Goal: Task Accomplishment & Management: Complete application form

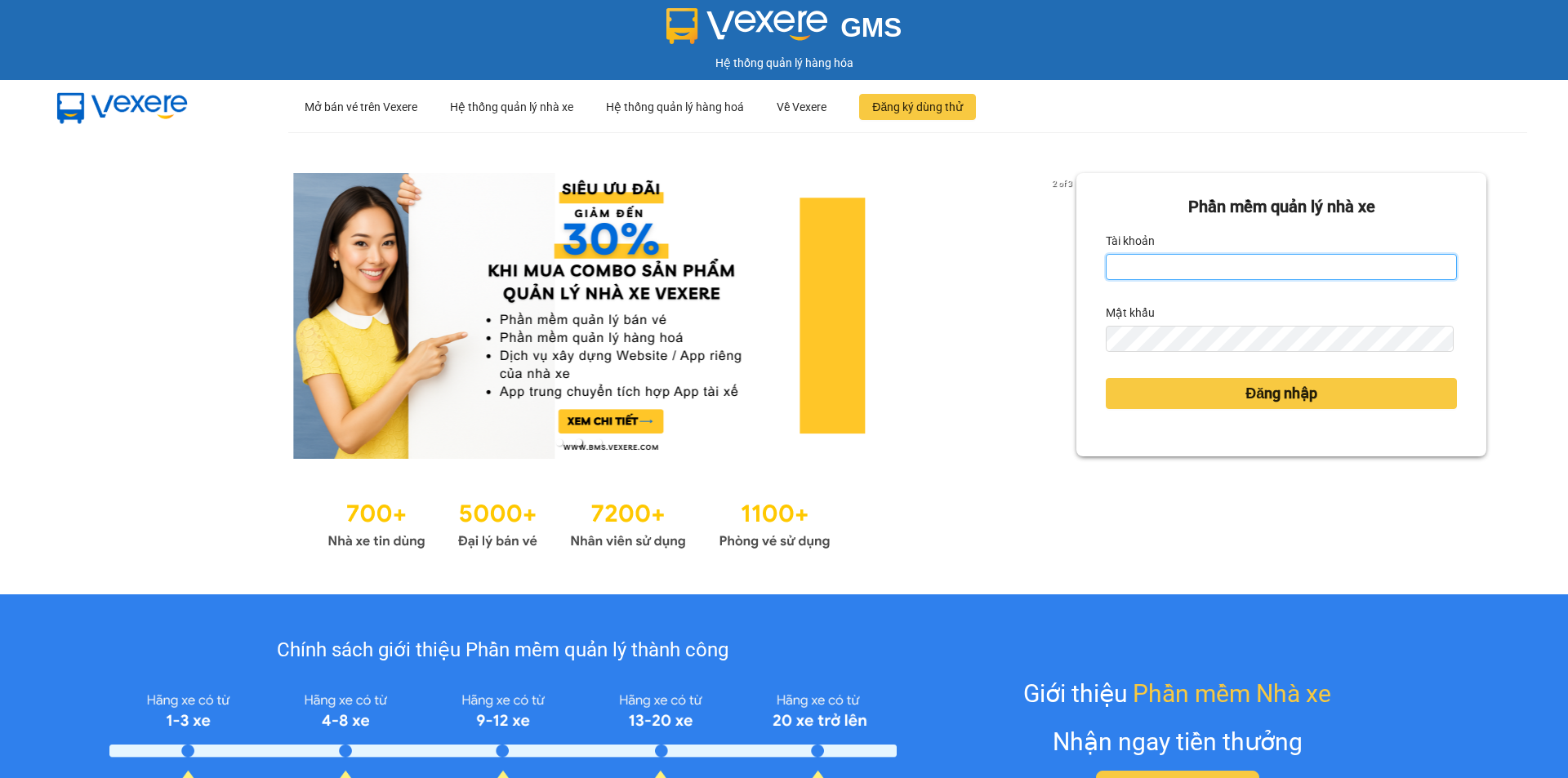
click at [1182, 255] on input "Tài khoản" at bounding box center [1281, 267] width 351 height 26
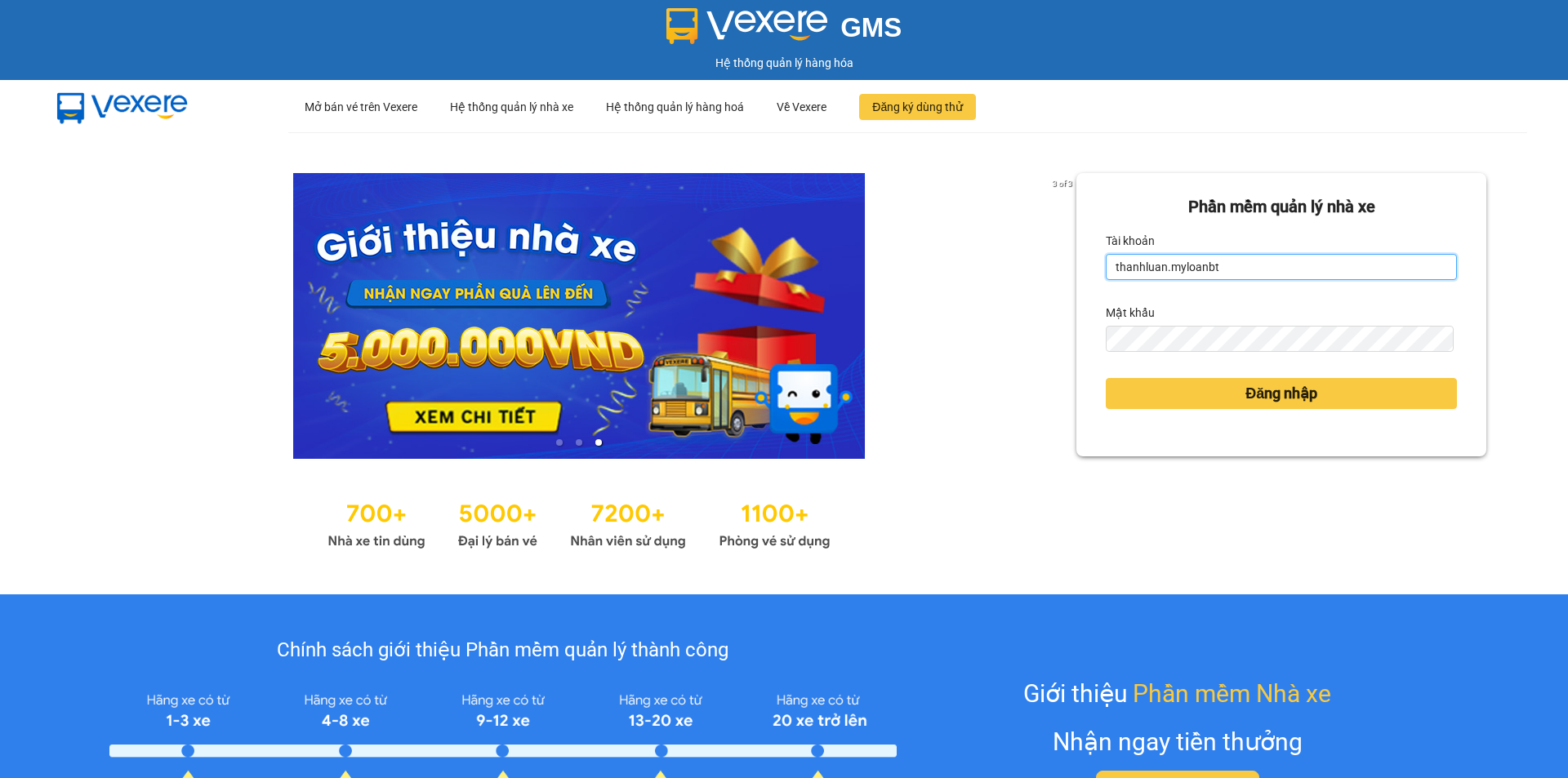
type input "thanhluan.myloanbt"
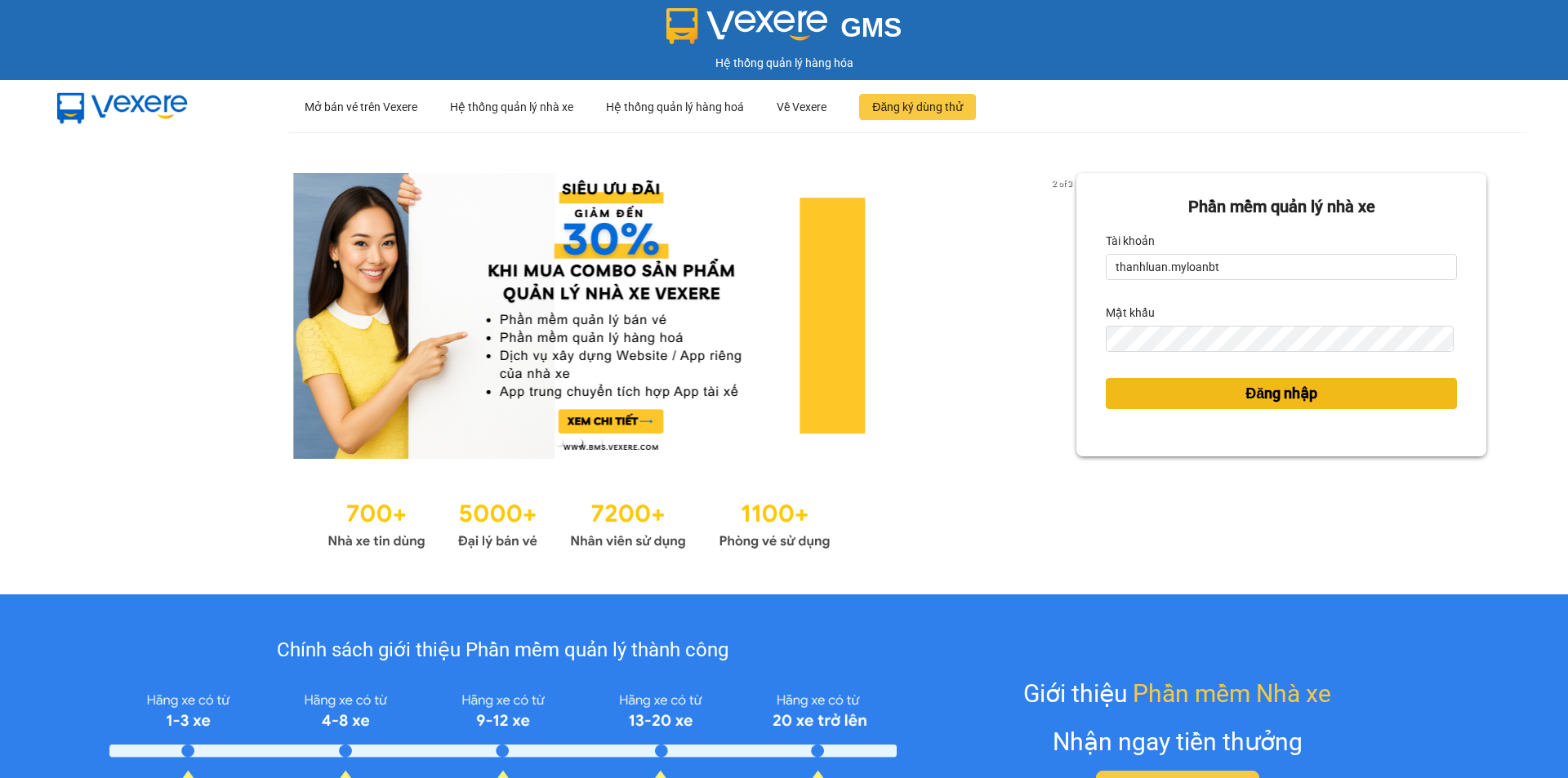
click at [1251, 403] on span "Đăng nhập" at bounding box center [1281, 393] width 72 height 23
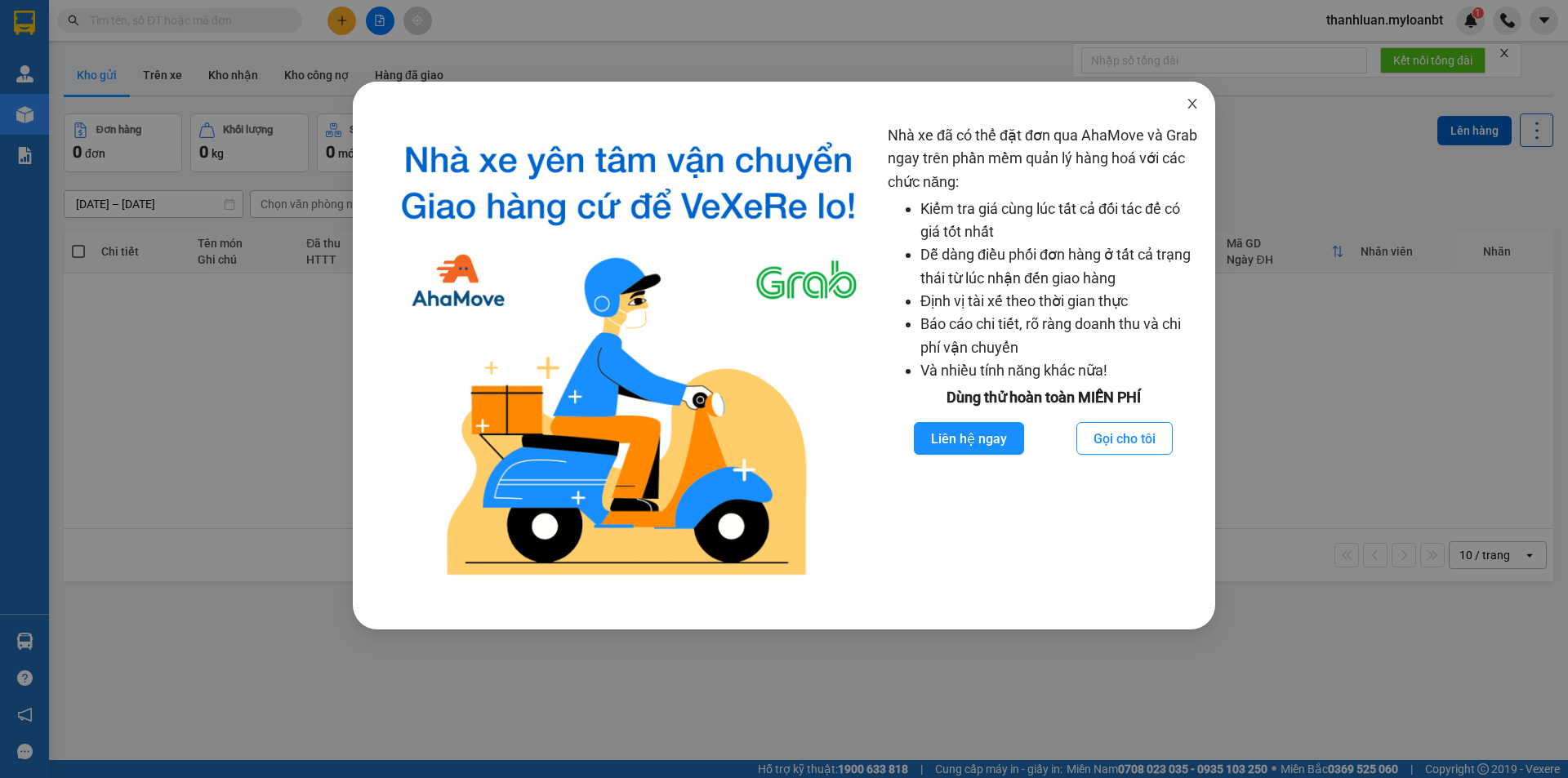
click at [1194, 110] on icon "close" at bounding box center [1192, 104] width 13 height 13
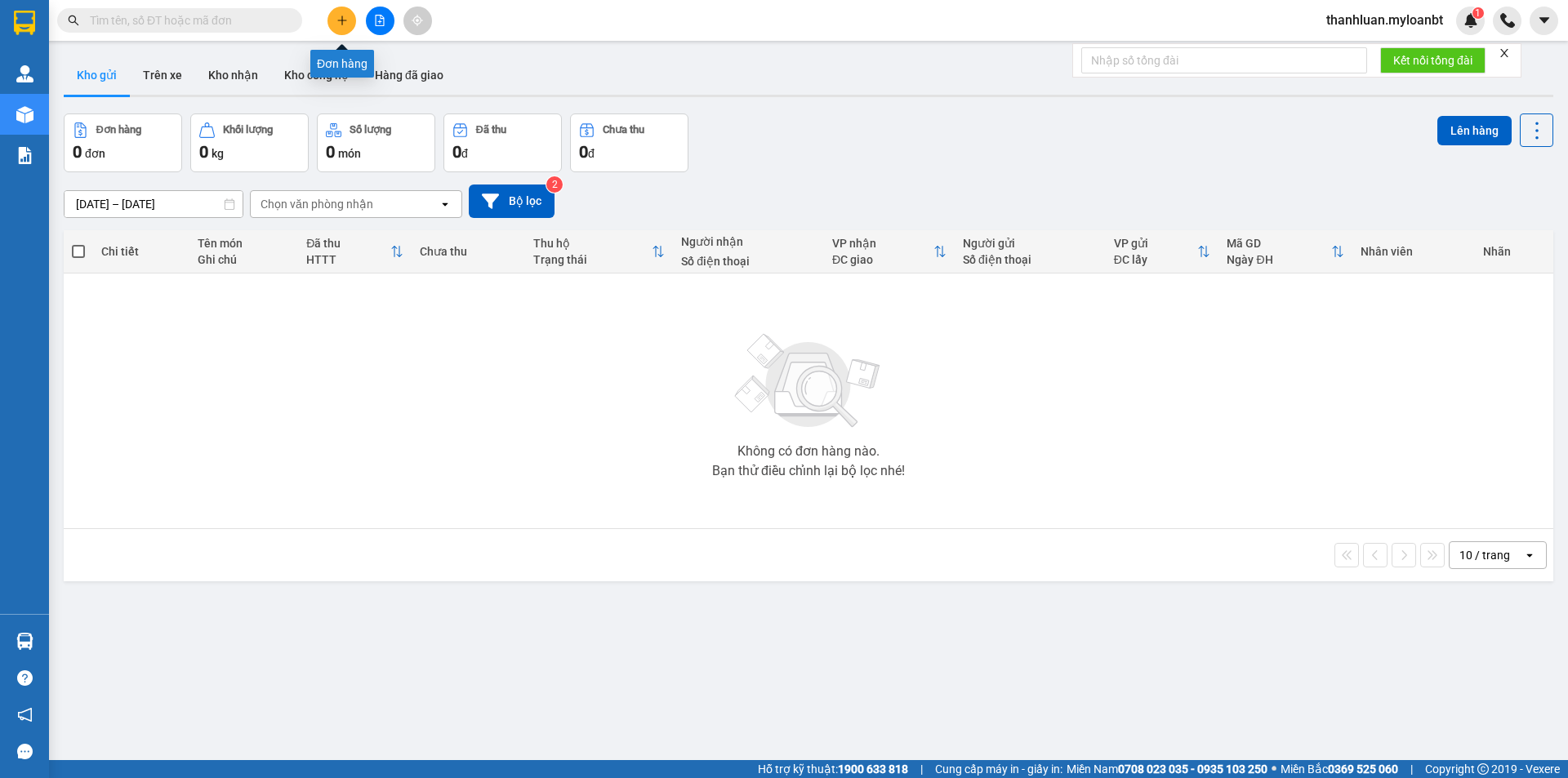
click at [344, 21] on icon "plus" at bounding box center [342, 20] width 11 height 11
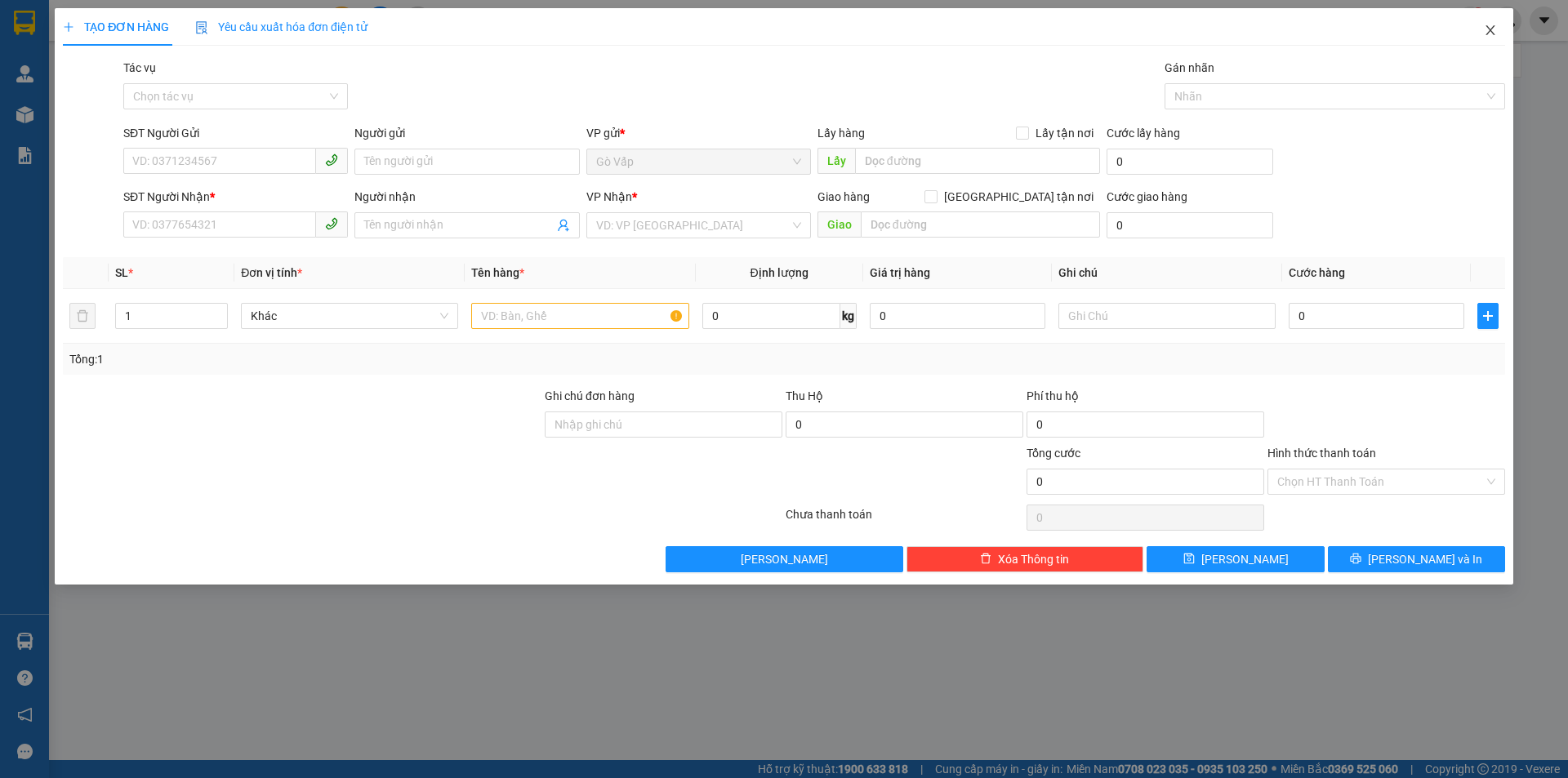
click at [1500, 22] on span "Close" at bounding box center [1490, 31] width 46 height 46
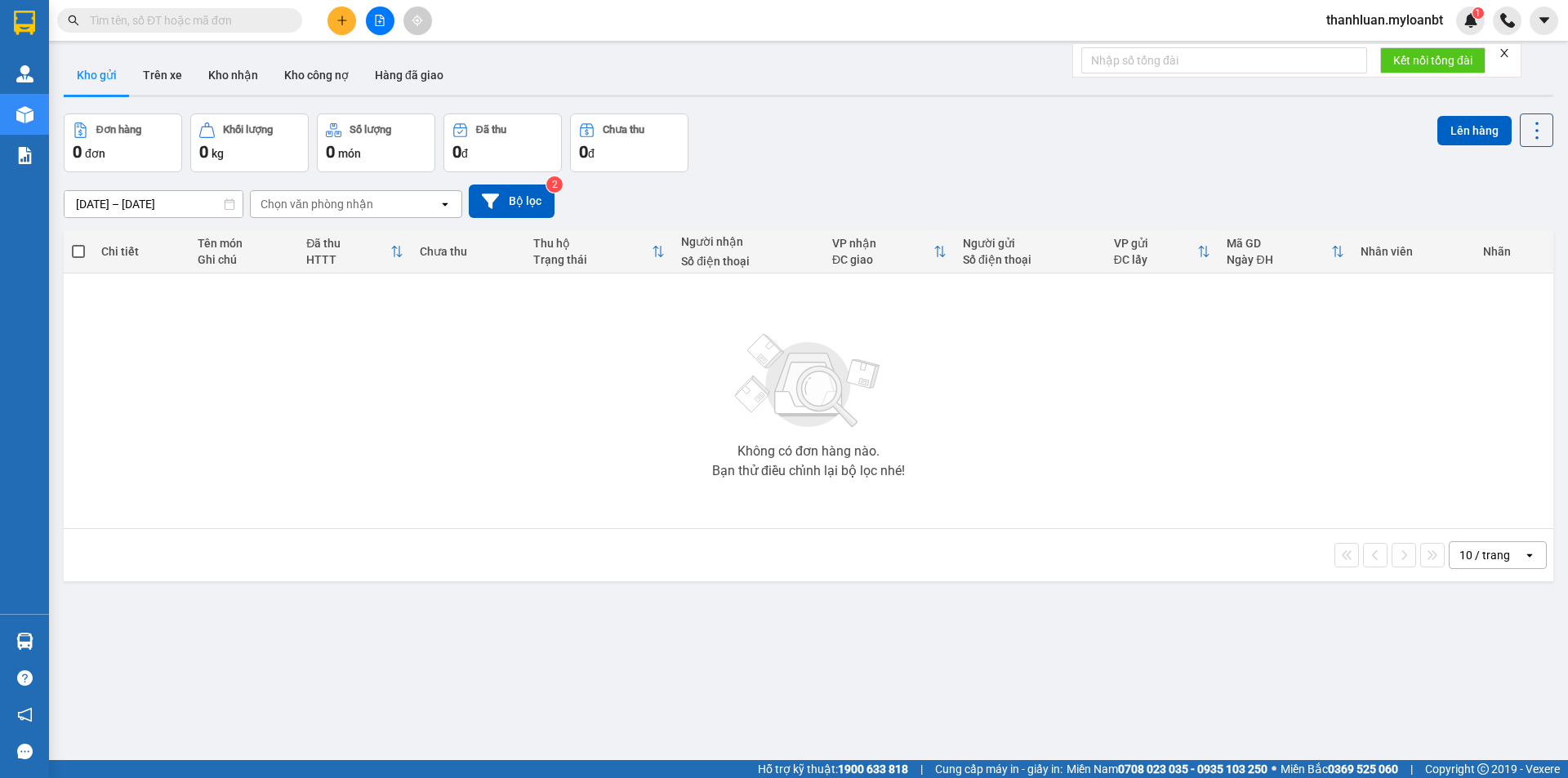
click at [167, 10] on span at bounding box center [180, 20] width 245 height 24
click at [180, 24] on input "text" at bounding box center [186, 20] width 193 height 18
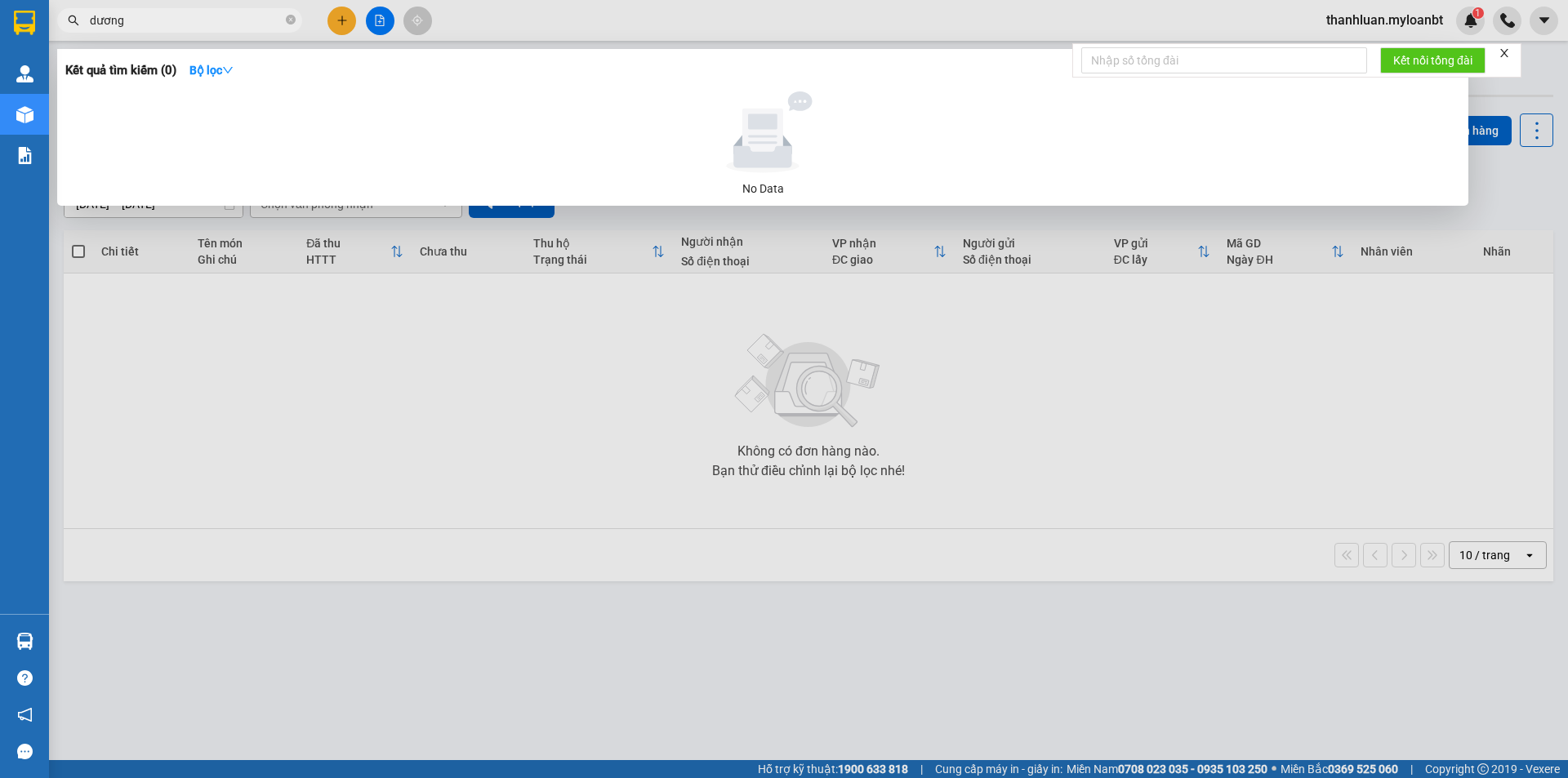
type input "dương"
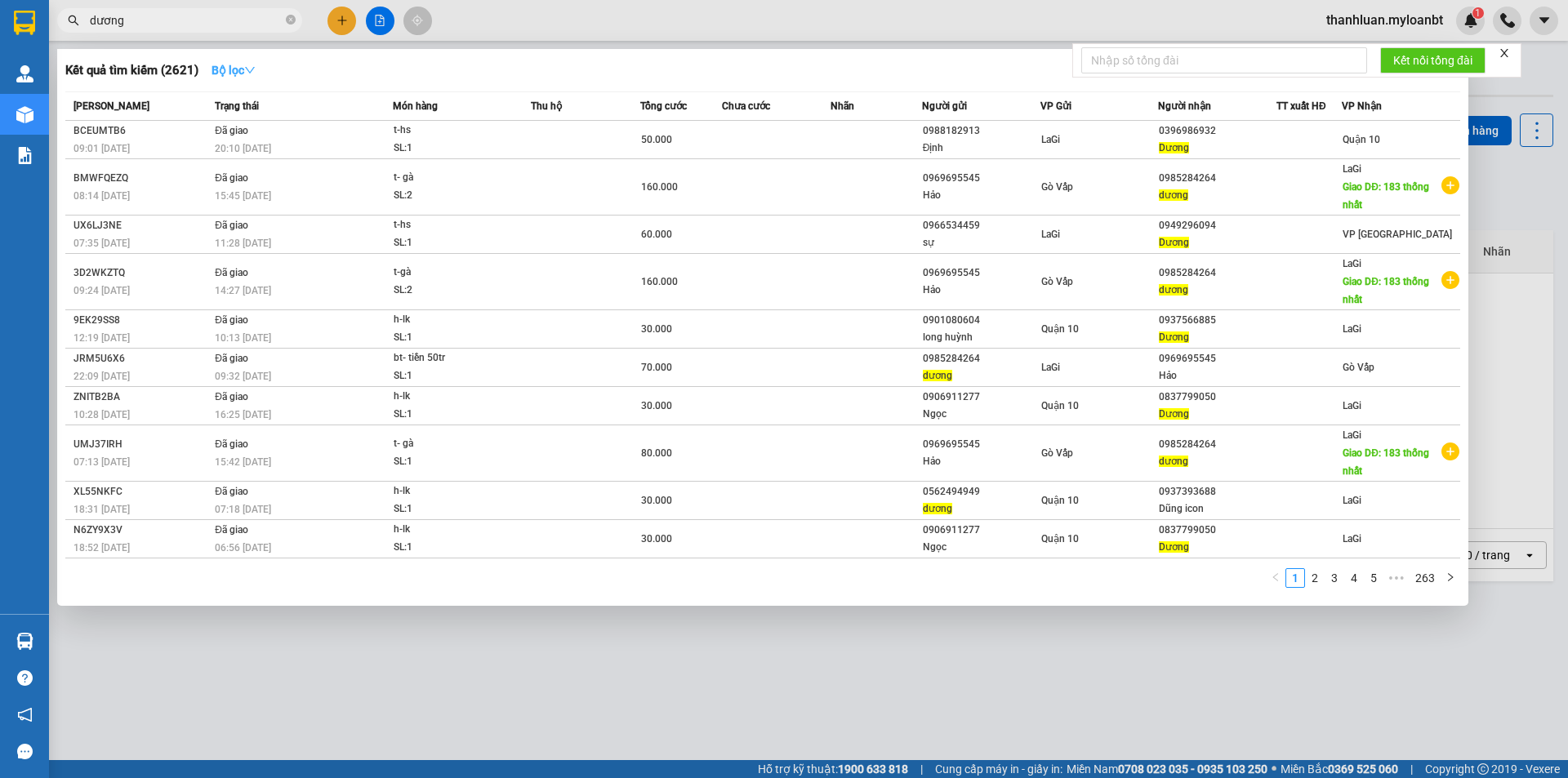
click at [247, 69] on strong "Bộ lọc" at bounding box center [234, 70] width 44 height 13
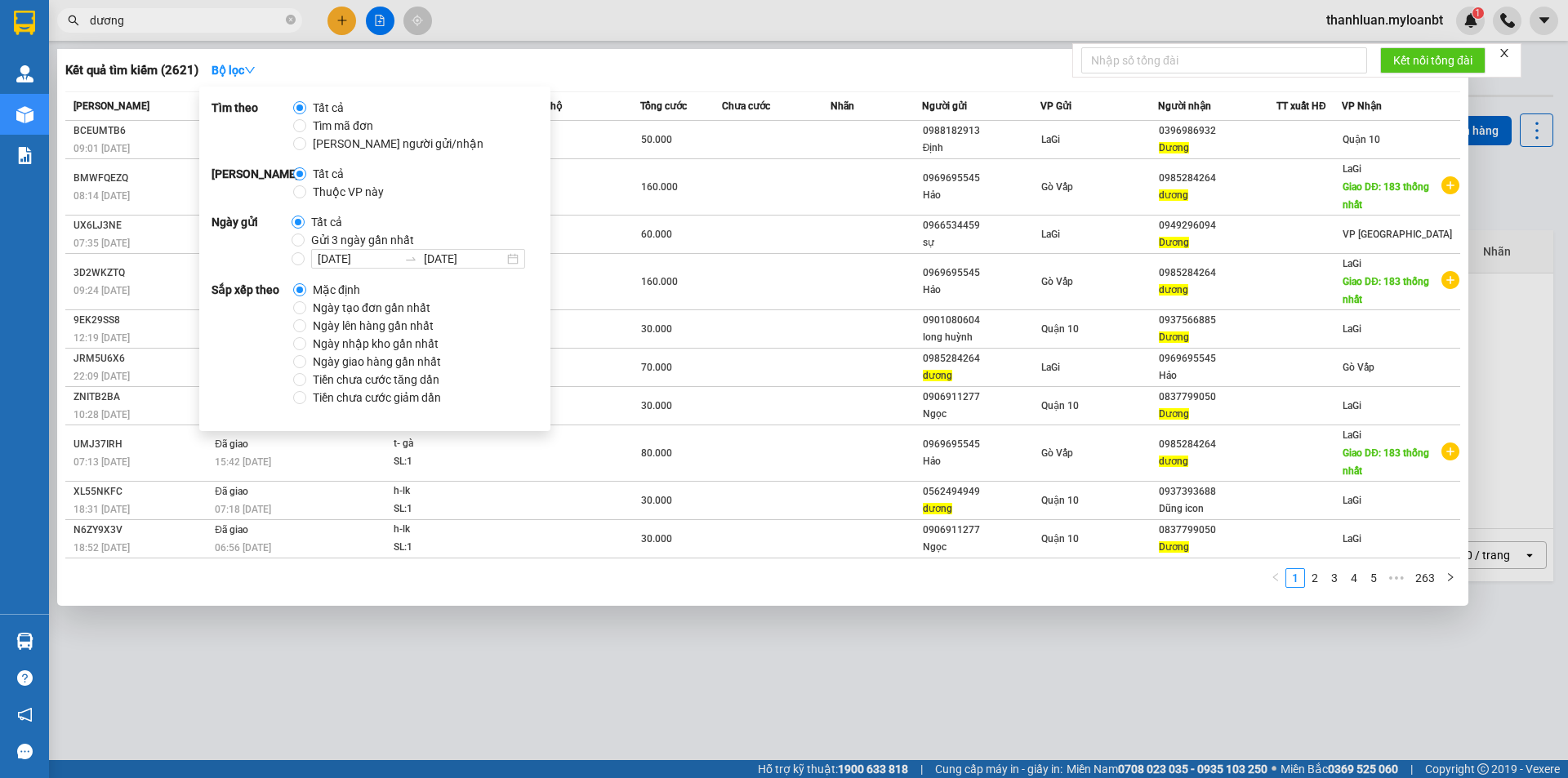
click at [320, 191] on span "Thuộc VP này" at bounding box center [348, 192] width 84 height 18
click at [306, 191] on input "Thuộc VP này" at bounding box center [300, 192] width 13 height 13
radio input "true"
radio input "false"
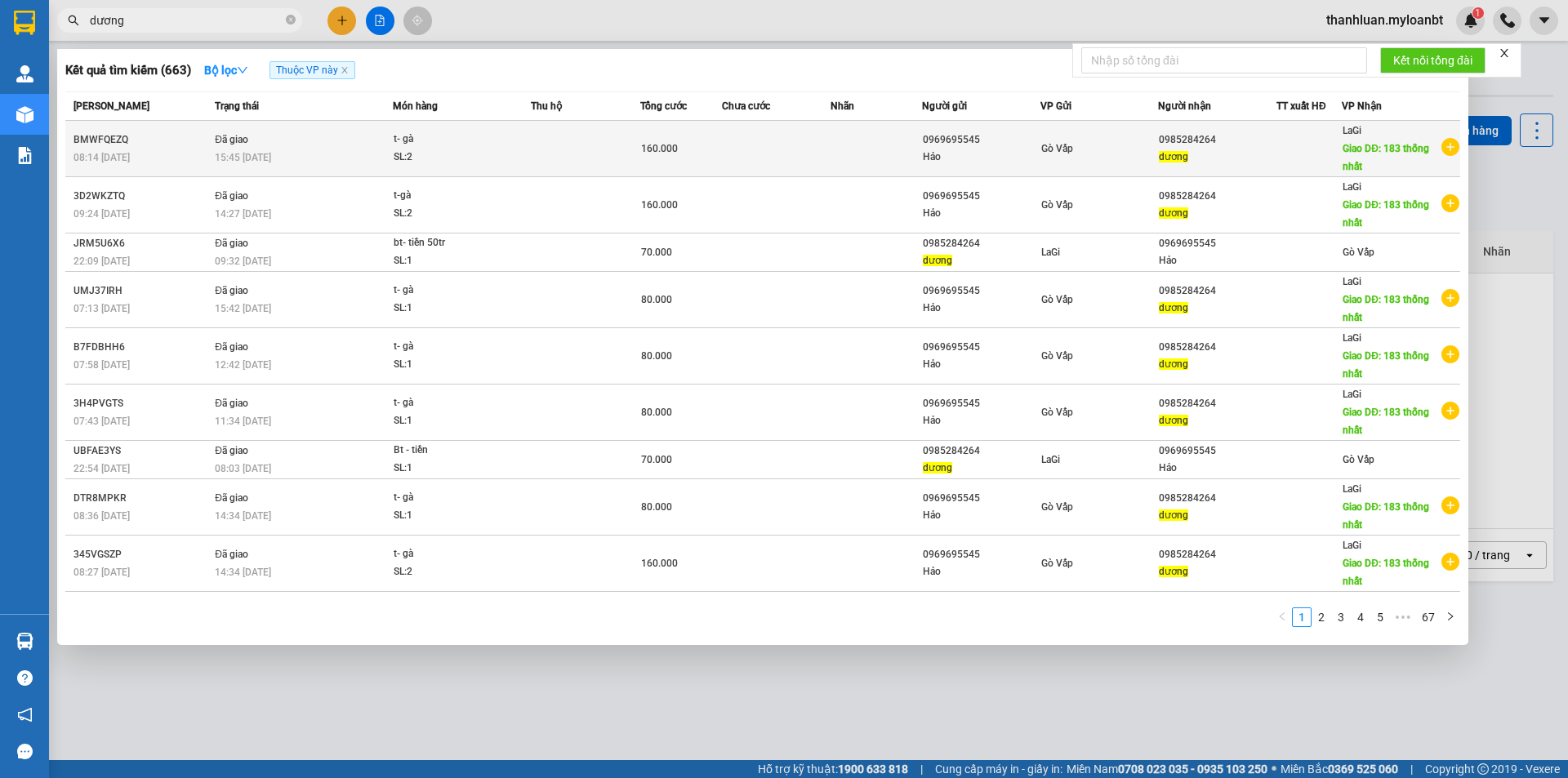
click at [1125, 137] on td "Gò Vấp" at bounding box center [1099, 149] width 118 height 56
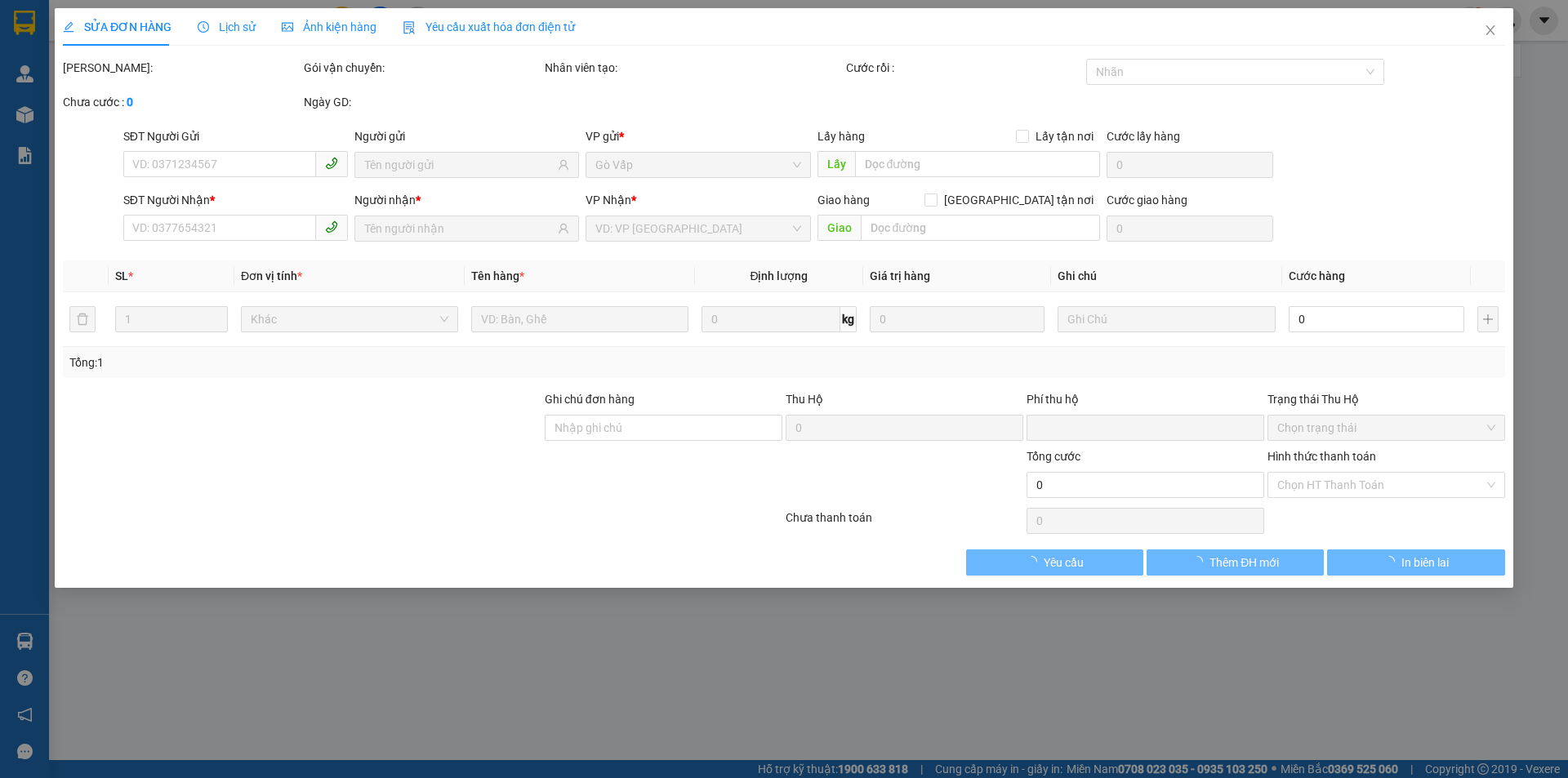
type input "0969695545"
type input "0985284264"
type input "183 thống nhất"
type input "0"
type input "160.000"
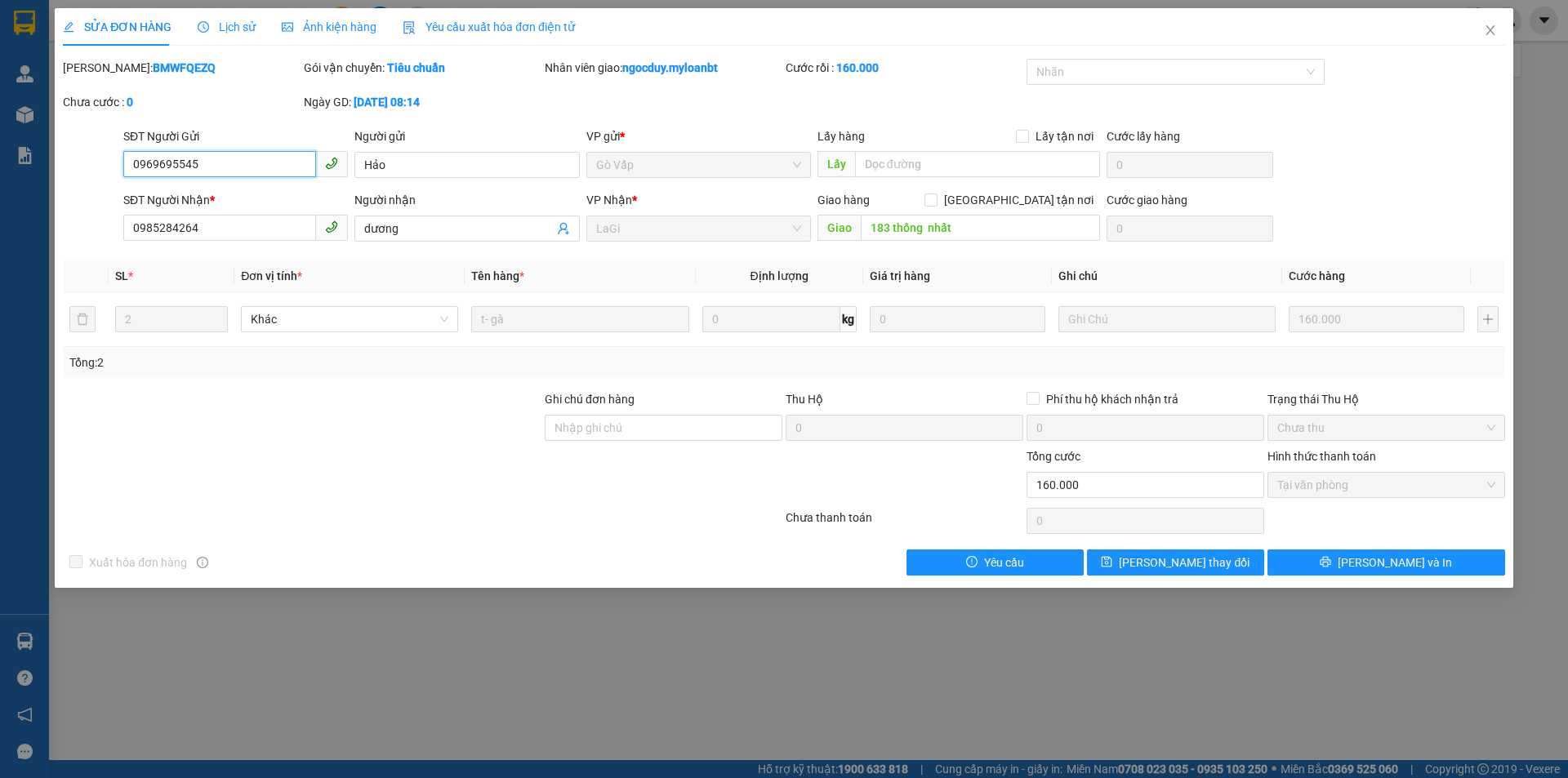
click at [236, 164] on input "0969695545" at bounding box center [220, 164] width 193 height 26
click at [1486, 42] on span "Close" at bounding box center [1490, 31] width 46 height 46
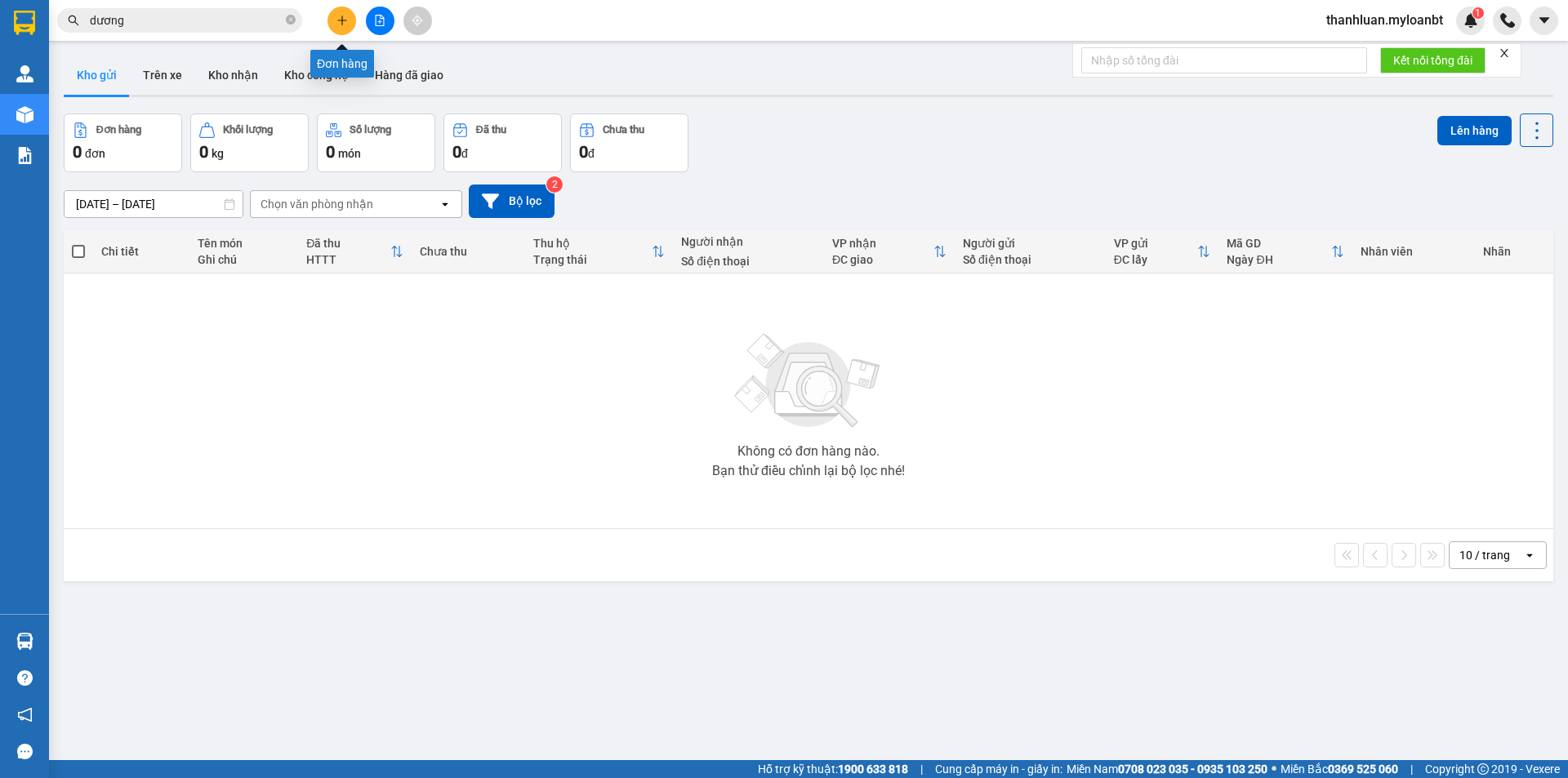
click at [327, 22] on button at bounding box center [341, 20] width 29 height 29
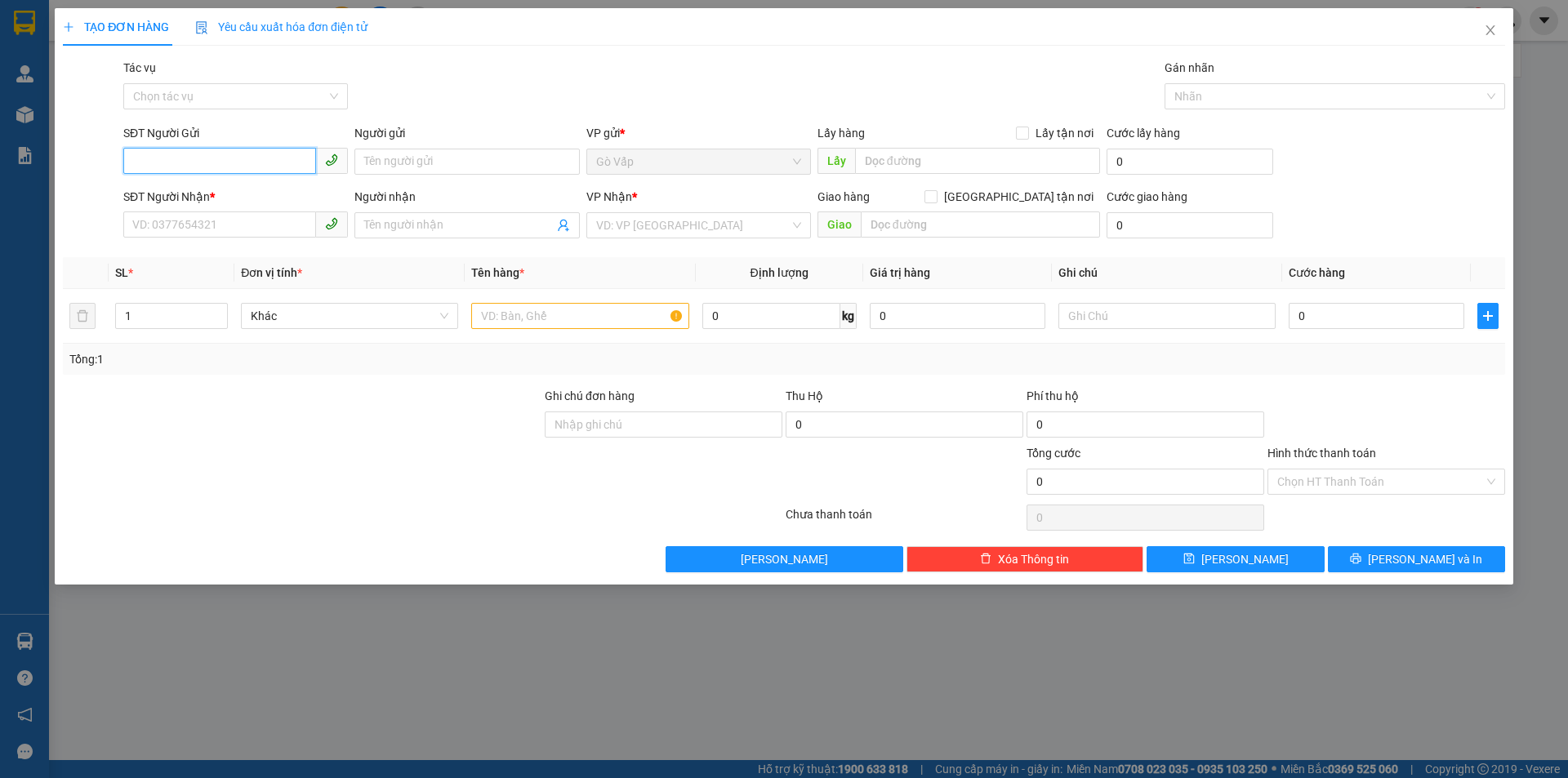
paste input "0969695545"
type input "0969695545"
click at [217, 189] on div "0969695545 - Hảo" at bounding box center [235, 194] width 205 height 18
type input "Hảo"
type input "0985284264"
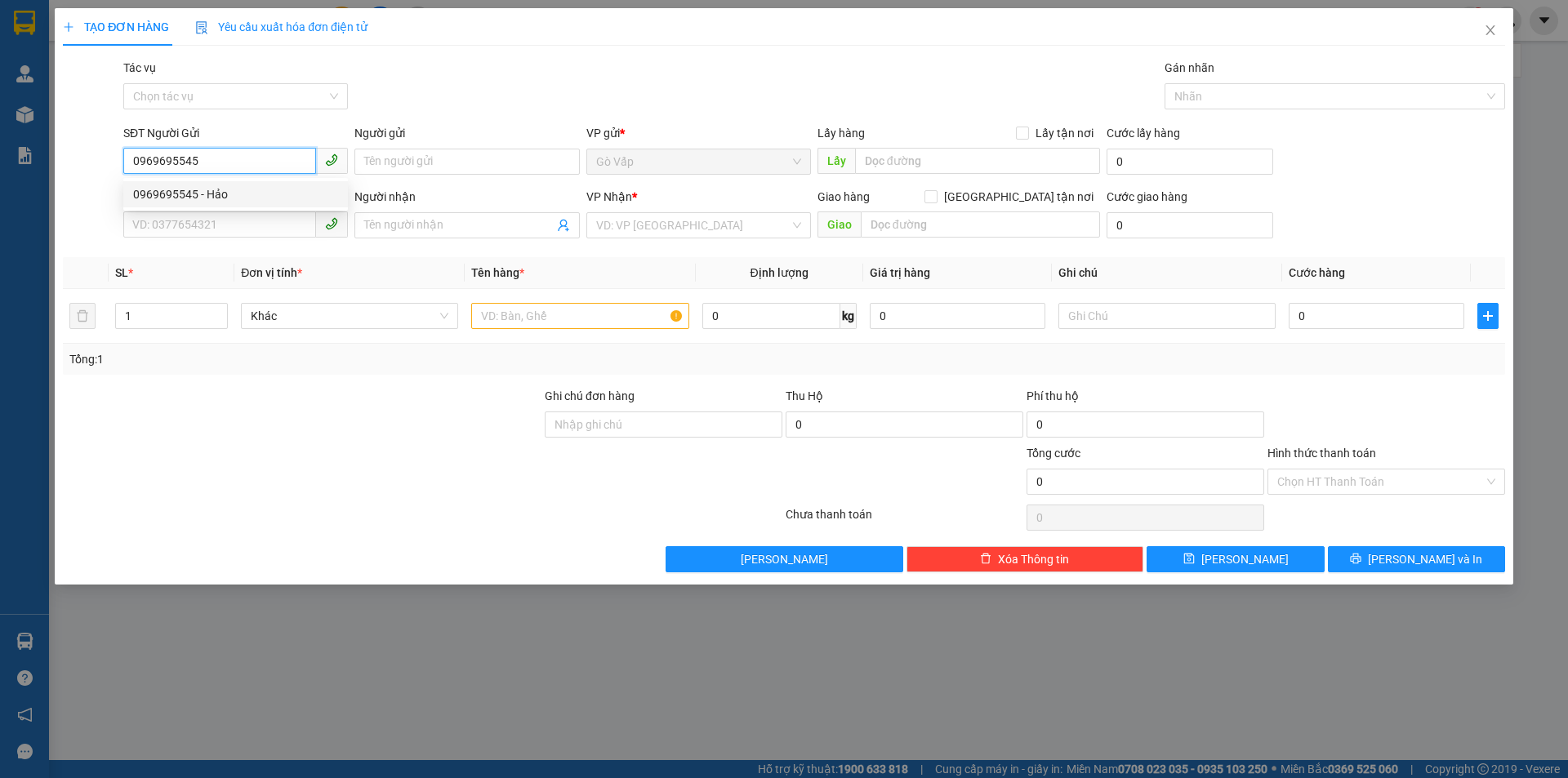
type input "dương"
type input "183 thống nhất"
type input "0969695545"
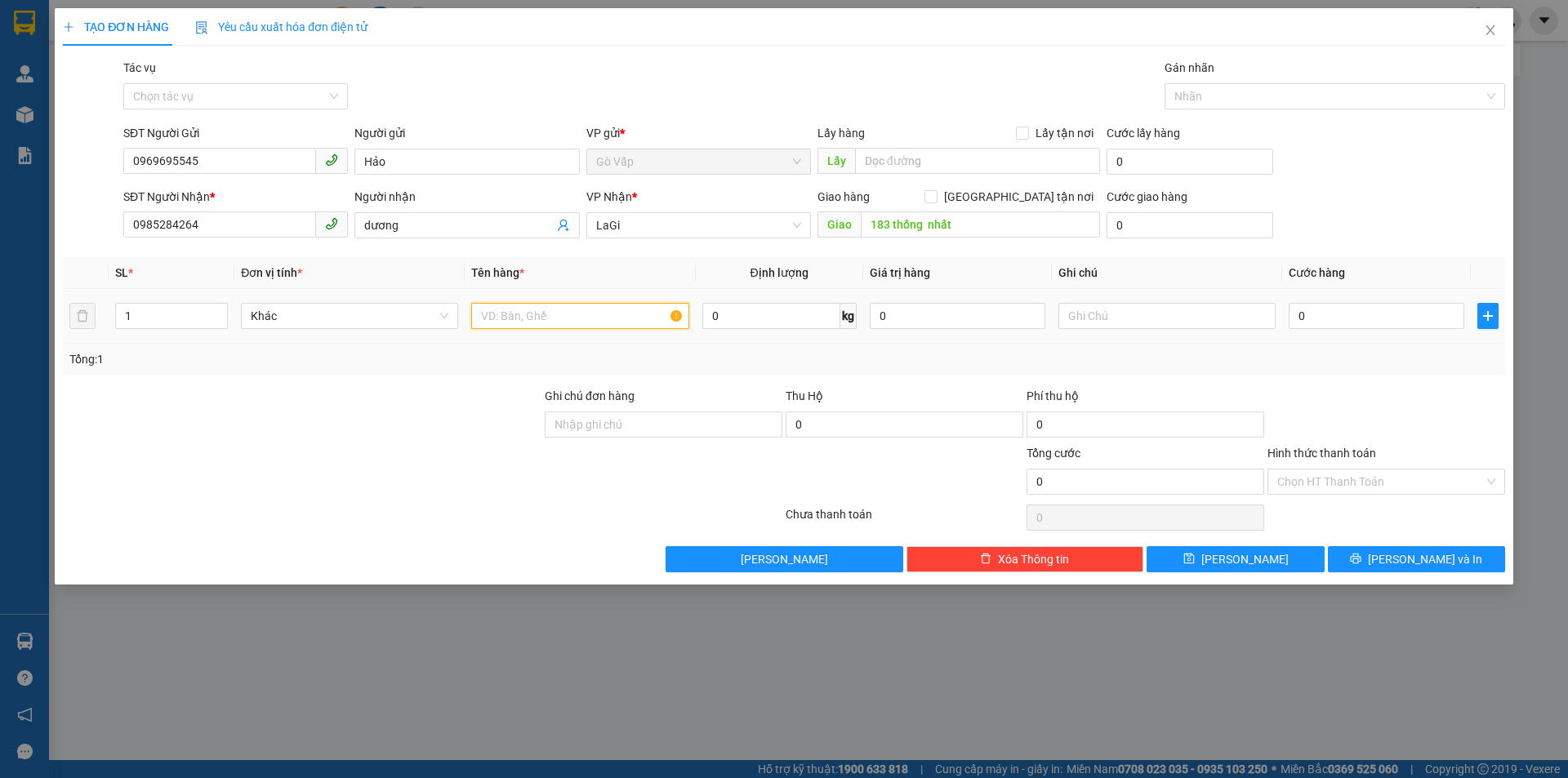
click at [577, 318] on input "text" at bounding box center [580, 316] width 217 height 26
type input "t-gà"
click at [1344, 313] on input "0" at bounding box center [1376, 316] width 176 height 26
type input "8"
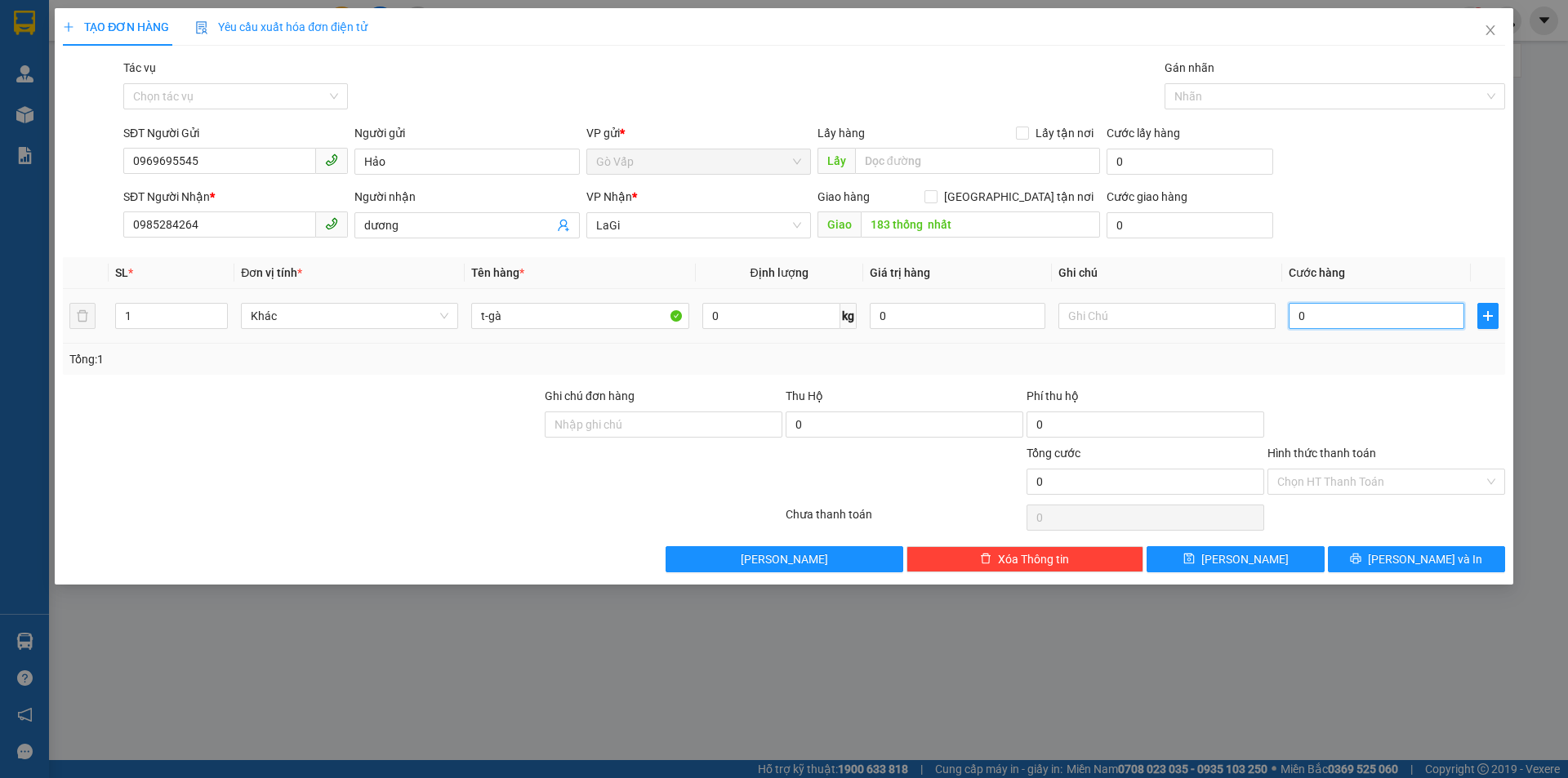
type input "8"
type input "80"
type input "80.000"
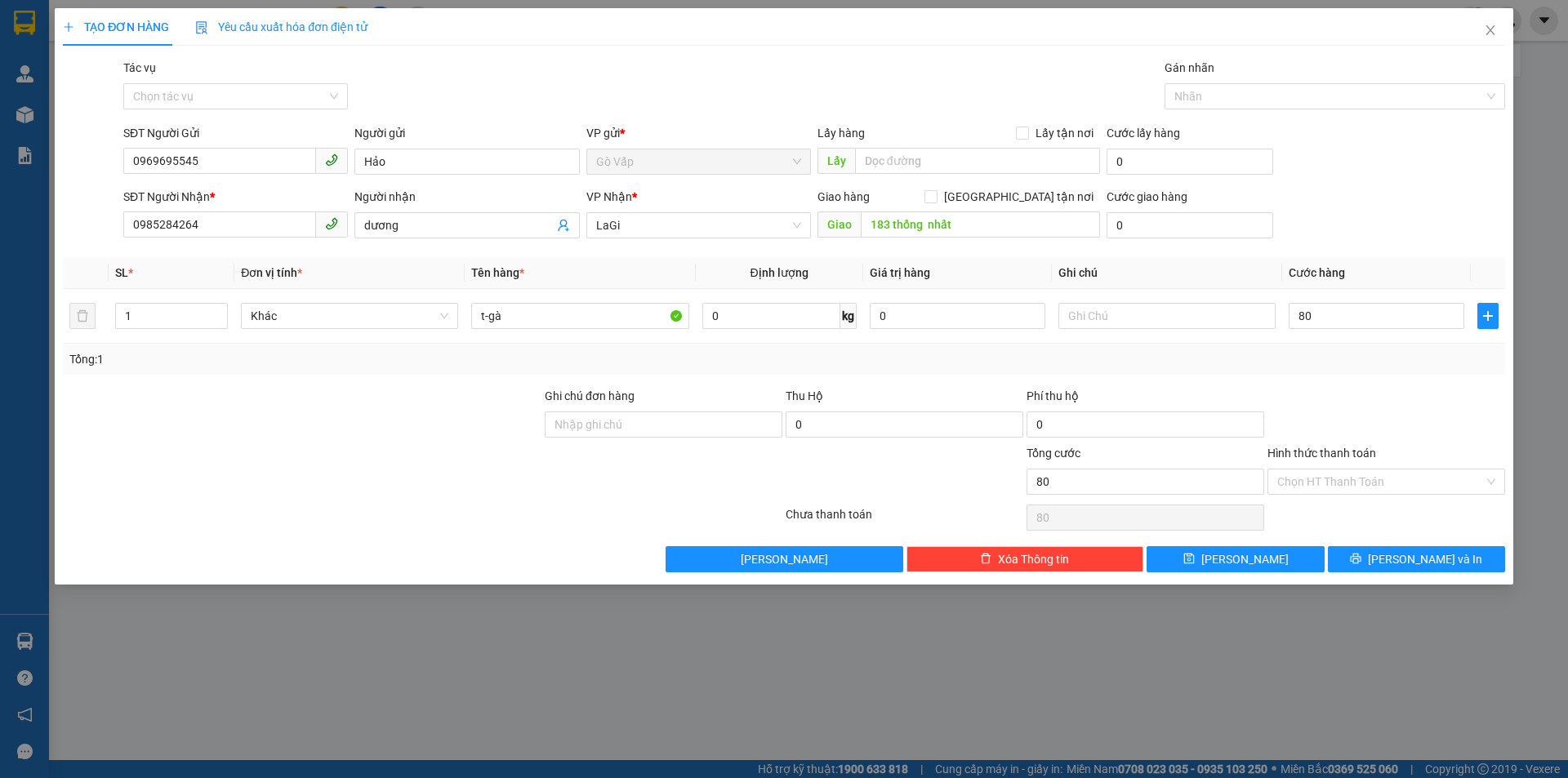
type input "80.000"
click at [1370, 395] on div at bounding box center [1386, 416] width 241 height 57
click at [1427, 534] on div "Transit Pickup Surcharge Ids Transit Deliver Surcharge Ids Transit Deliver Surc…" at bounding box center [784, 315] width 1442 height 513
click at [1432, 559] on span "[PERSON_NAME] và In" at bounding box center [1425, 559] width 114 height 18
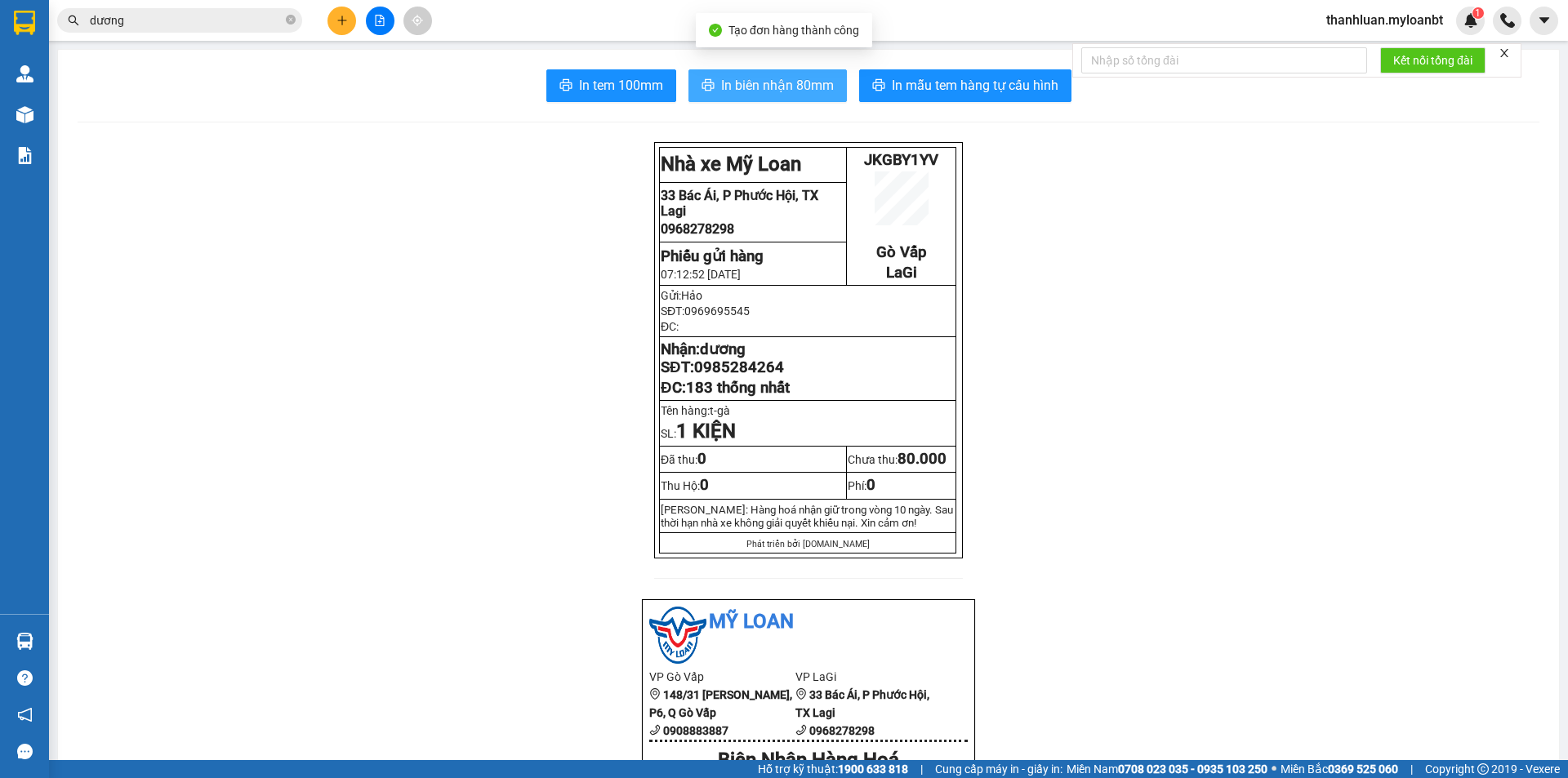
click at [763, 75] on span "In biên nhận 80mm" at bounding box center [777, 85] width 113 height 20
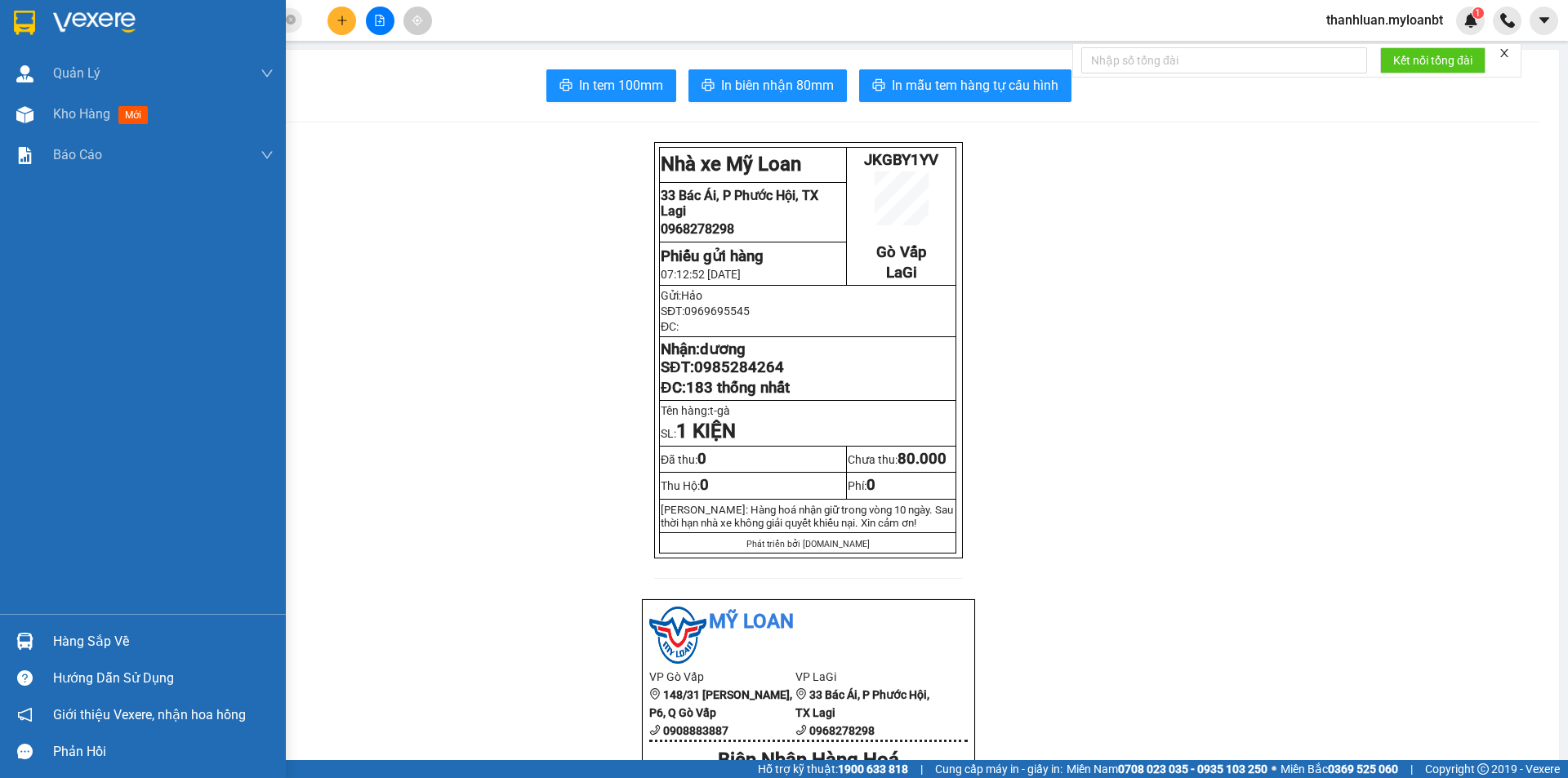
click at [11, 643] on div at bounding box center [24, 641] width 29 height 29
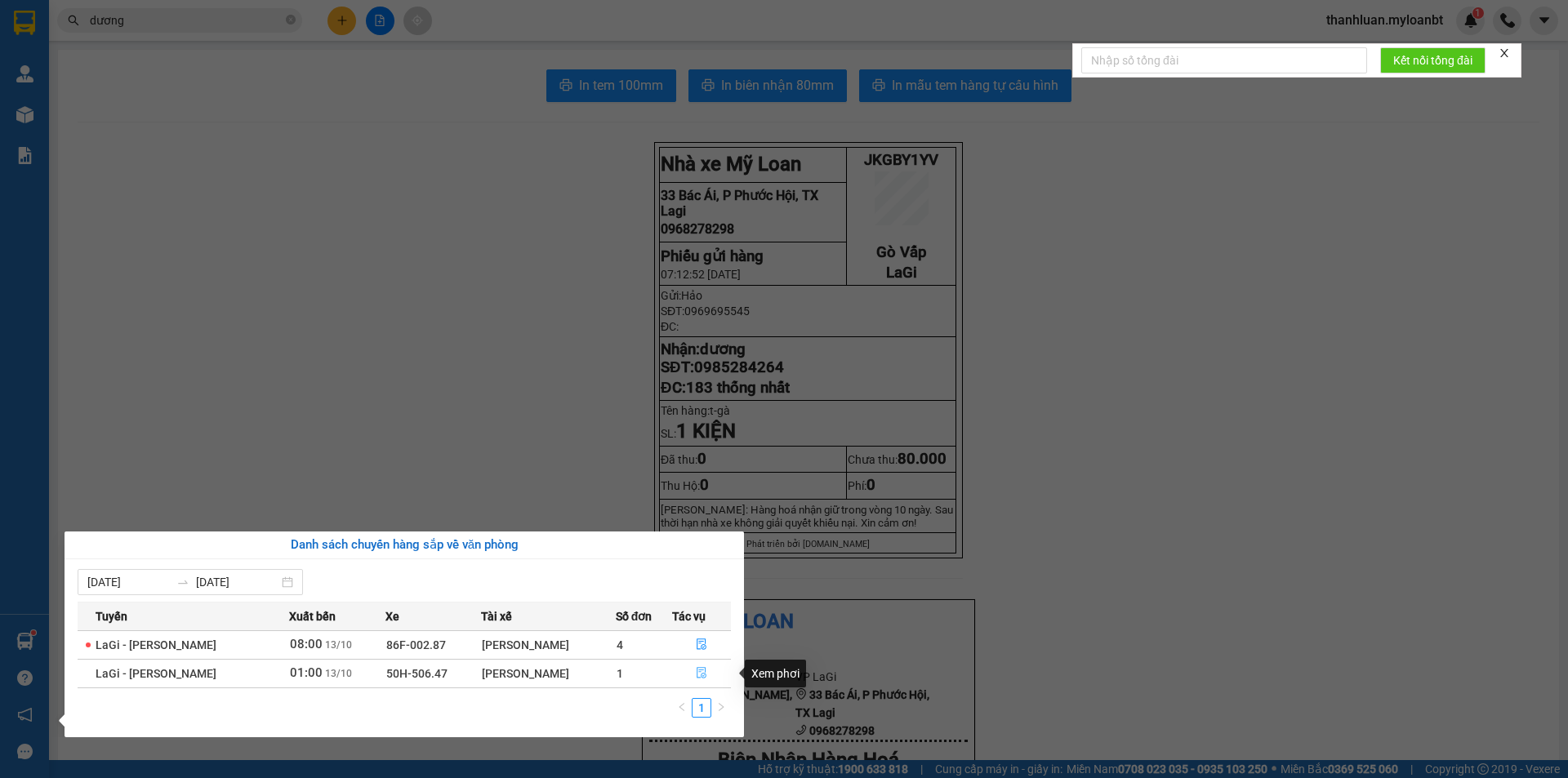
click at [696, 665] on button "button" at bounding box center [702, 674] width 58 height 26
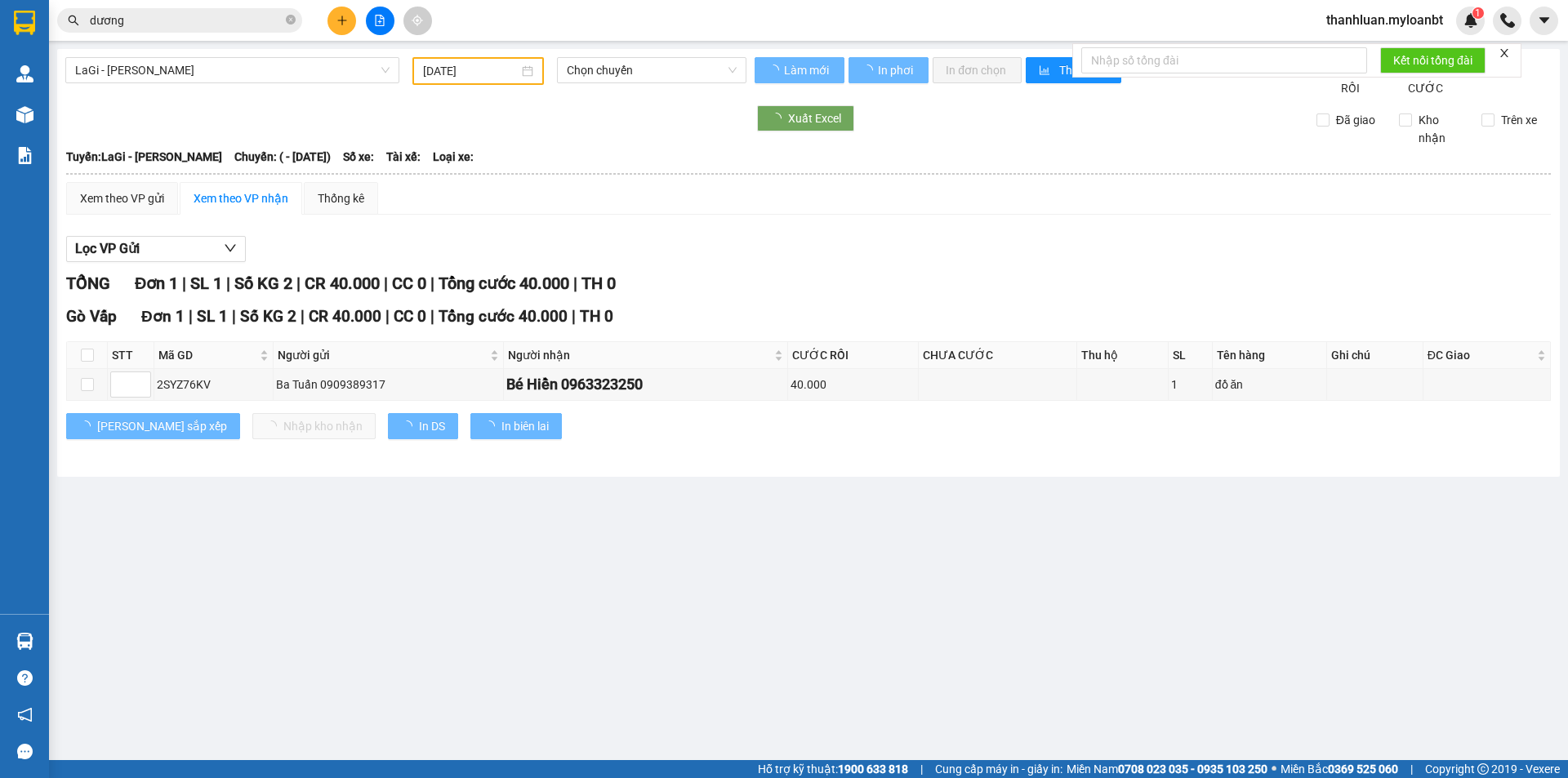
type input "[DATE]"
